Goal: Find specific page/section: Find specific page/section

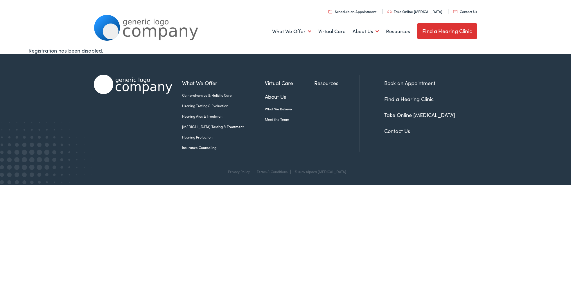
click at [470, 12] on link "Contact Us" at bounding box center [466, 11] width 24 height 5
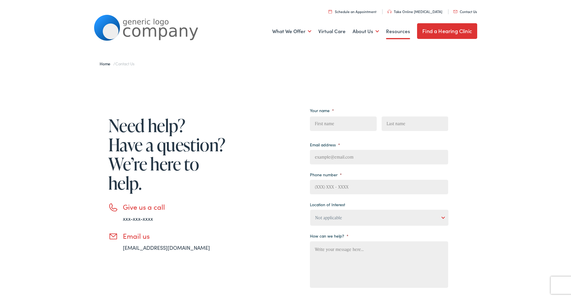
click at [400, 33] on link "Resources" at bounding box center [398, 31] width 24 height 21
